Goal: Information Seeking & Learning: Learn about a topic

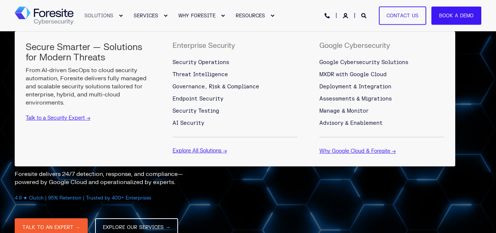
click at [120, 18] on link "SOLUTIONS" at bounding box center [99, 15] width 49 height 31
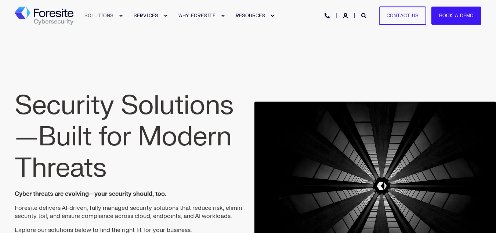
click at [118, 15] on link "SOLUTIONS" at bounding box center [99, 15] width 49 height 31
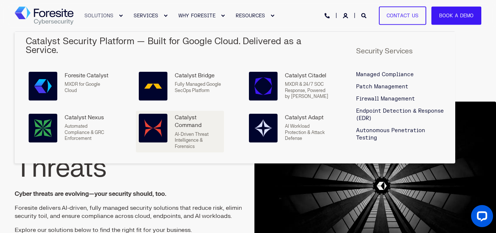
click at [172, 117] on div "Catalyst Command AI-Driven Threat Intelligence & Forensics" at bounding box center [180, 132] width 82 height 36
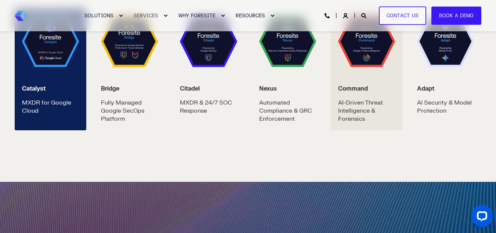
scroll to position [1341, 0]
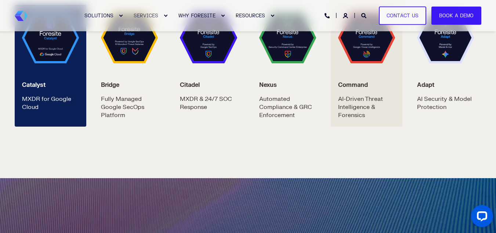
click at [360, 83] on strong "Command" at bounding box center [353, 84] width 30 height 7
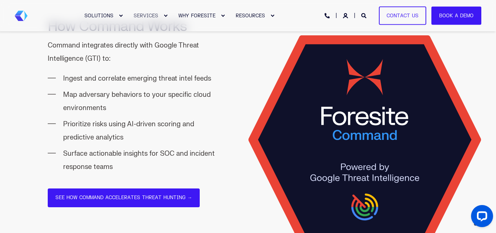
scroll to position [793, 0]
